Goal: Information Seeking & Learning: Learn about a topic

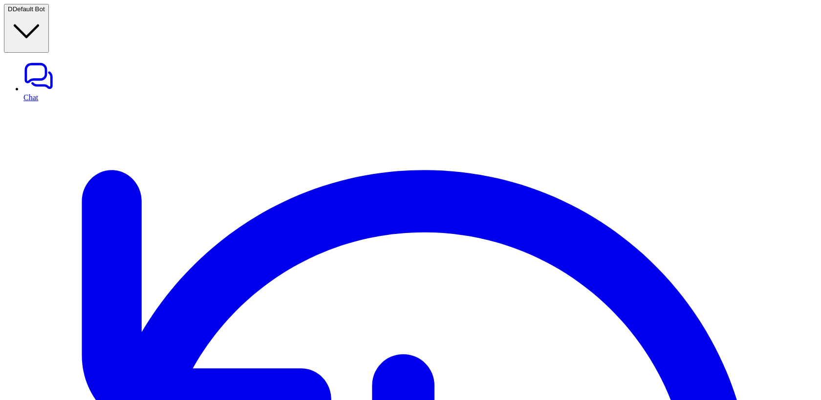
click at [45, 13] on span "Default Bot" at bounding box center [29, 8] width 32 height 7
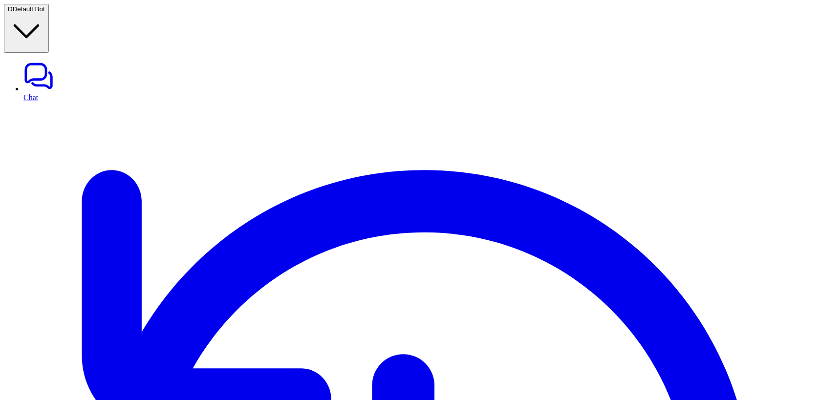
click at [49, 61] on link "Chat" at bounding box center [420, 81] width 794 height 41
click at [42, 61] on link "Chat" at bounding box center [420, 81] width 794 height 41
